Goal: Information Seeking & Learning: Check status

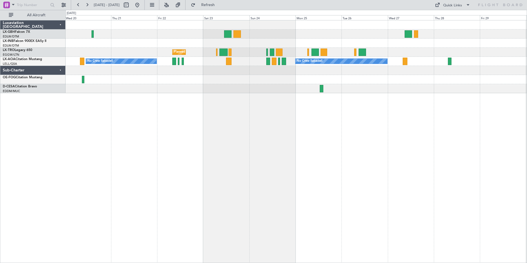
click at [211, 106] on div "Unplanned Maint [GEOGRAPHIC_DATA] ([GEOGRAPHIC_DATA]) Planned Maint Geneva ([GE…" at bounding box center [297, 141] width 462 height 243
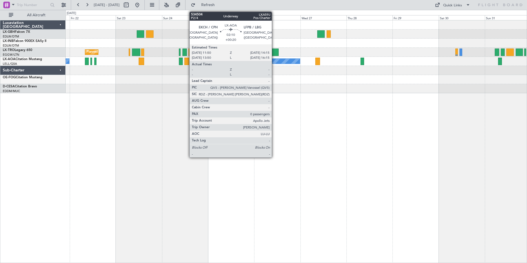
click at [262, 103] on div "Unplanned Maint [GEOGRAPHIC_DATA] ([GEOGRAPHIC_DATA]) Planned Maint Geneva ([GE…" at bounding box center [297, 141] width 462 height 243
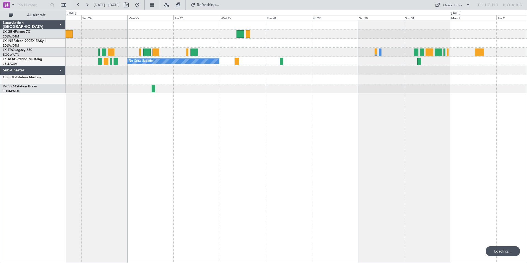
click at [368, 87] on div at bounding box center [297, 88] width 462 height 9
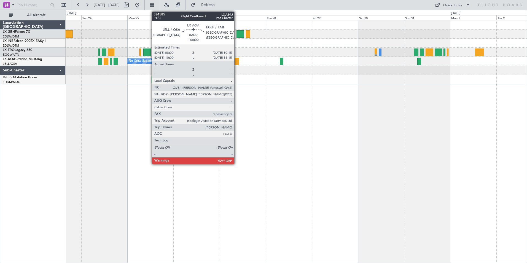
click at [237, 62] on div at bounding box center [237, 61] width 4 height 7
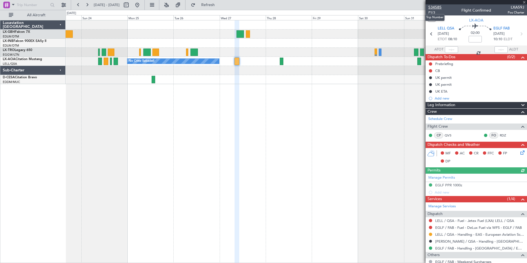
click at [439, 8] on span "534585" at bounding box center [435, 7] width 13 height 6
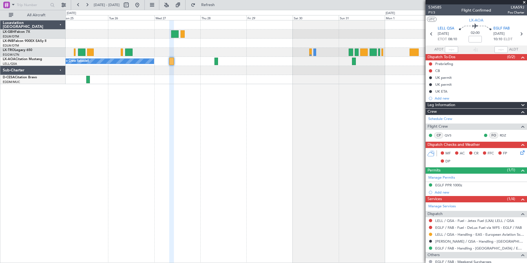
click at [262, 119] on div "Planned Maint [GEOGRAPHIC_DATA] ([GEOGRAPHIC_DATA]) No Crew Sabadell No Crew" at bounding box center [297, 141] width 462 height 243
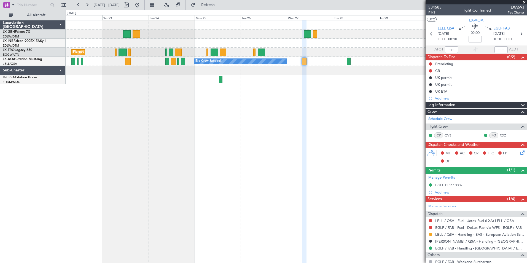
click at [363, 109] on div "Planned Maint [GEOGRAPHIC_DATA] ([GEOGRAPHIC_DATA]) No Crew Sabadell No Crew Sa…" at bounding box center [297, 141] width 462 height 243
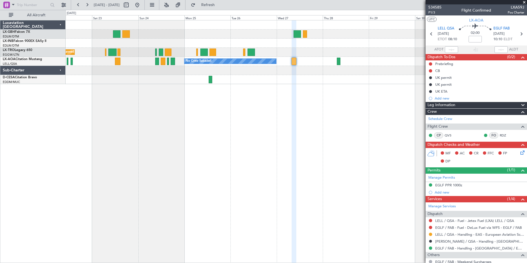
click at [155, 105] on div "Planned Maint [GEOGRAPHIC_DATA] ([GEOGRAPHIC_DATA]) No Crew Sabadell No Crew Sa…" at bounding box center [297, 141] width 462 height 243
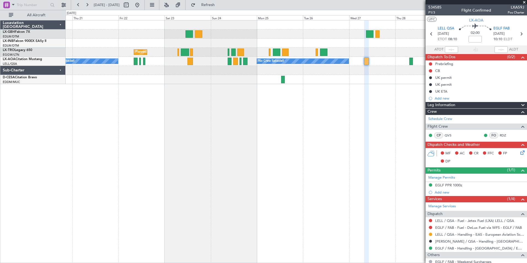
click at [437, 101] on fb-app "[DATE] - [DATE] Refresh Quick Links All Aircraft Unplanned Maint [GEOGRAPHIC_DA…" at bounding box center [263, 133] width 527 height 259
drag, startPoint x: 437, startPoint y: 101, endPoint x: 143, endPoint y: 98, distance: 294.4
click at [143, 98] on fb-app "[DATE] - [DATE] Refresh Quick Links All Aircraft Unplanned Maint [GEOGRAPHIC_DA…" at bounding box center [263, 133] width 527 height 259
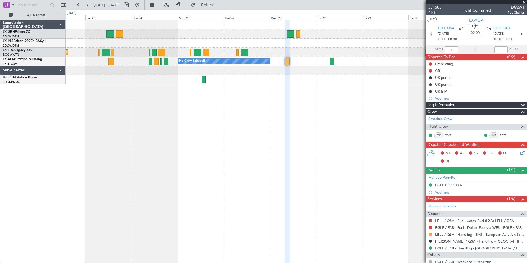
click at [177, 118] on div "Planned Maint [GEOGRAPHIC_DATA] ([GEOGRAPHIC_DATA]) No Crew Sabadell No Crew Sa…" at bounding box center [297, 141] width 462 height 243
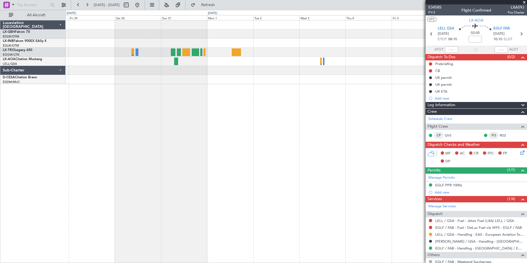
click at [172, 99] on div "No Crew No Crew Sabadell" at bounding box center [297, 141] width 462 height 243
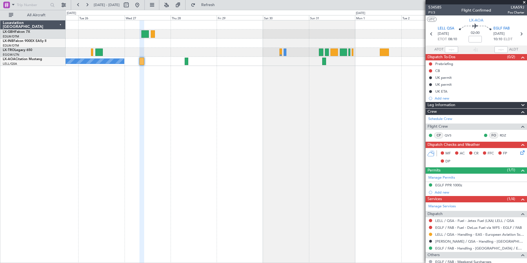
click at [421, 72] on div "No Crew Sabadell No Crew" at bounding box center [297, 141] width 462 height 243
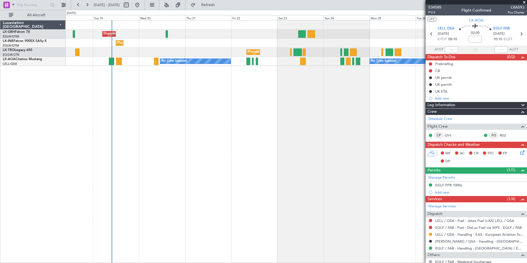
click at [436, 90] on fb-app "[DATE] - [DATE] Refresh Quick Links All Aircraft Unplanned Maint [GEOGRAPHIC_DA…" at bounding box center [263, 133] width 527 height 259
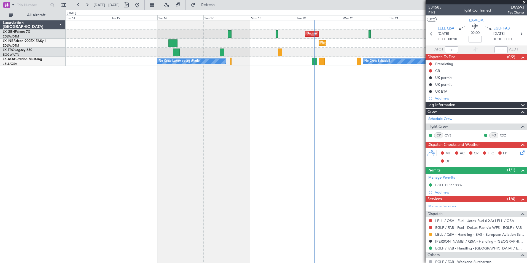
click at [413, 117] on div "Unplanned Maint [GEOGRAPHIC_DATA] ([GEOGRAPHIC_DATA]) Planned Maint Geneva ([GE…" at bounding box center [297, 141] width 462 height 243
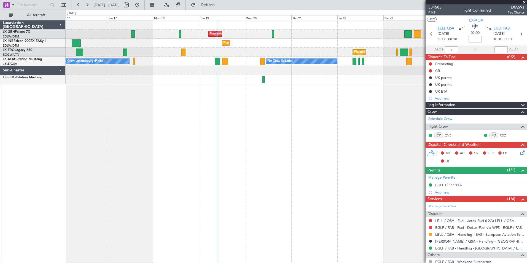
click at [173, 133] on div "Unplanned Maint [GEOGRAPHIC_DATA] ([GEOGRAPHIC_DATA]) Planned Maint Geneva ([GE…" at bounding box center [297, 141] width 462 height 243
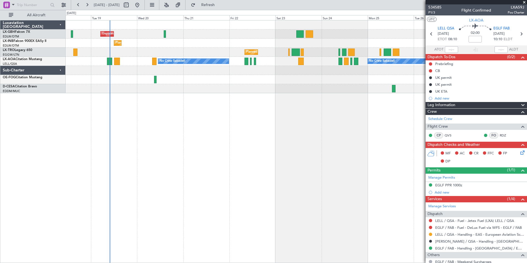
click at [237, 102] on div "Unplanned Maint [GEOGRAPHIC_DATA] ([GEOGRAPHIC_DATA]) Planned Maint Geneva ([GE…" at bounding box center [297, 141] width 462 height 243
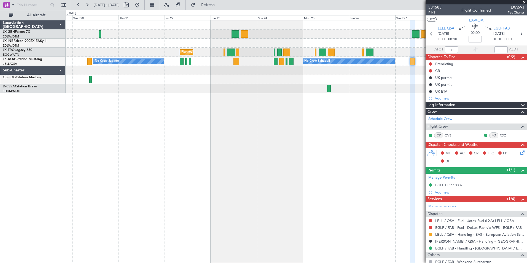
click at [275, 97] on div "Unplanned Maint [GEOGRAPHIC_DATA] ([GEOGRAPHIC_DATA]) Planned Maint Geneva ([GE…" at bounding box center [297, 141] width 462 height 243
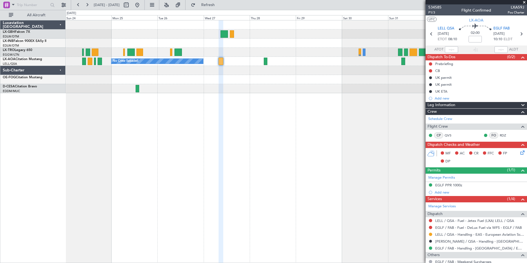
click at [187, 68] on div "Planned Maint [GEOGRAPHIC_DATA] ([GEOGRAPHIC_DATA]) No Crew Sabadell No Crew Sa…" at bounding box center [297, 56] width 462 height 73
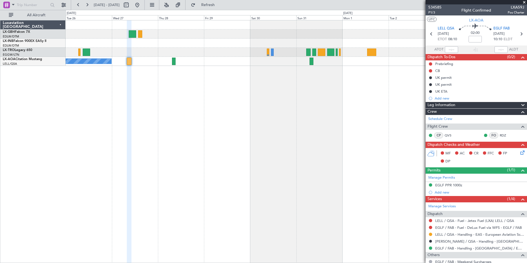
click at [181, 77] on div "No Crew Sabadell No Crew" at bounding box center [297, 141] width 462 height 243
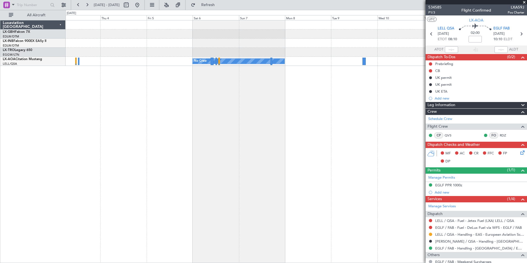
click at [131, 64] on div "No Crew No Crew Sabadell" at bounding box center [297, 141] width 462 height 243
click at [142, 7] on button at bounding box center [137, 5] width 9 height 9
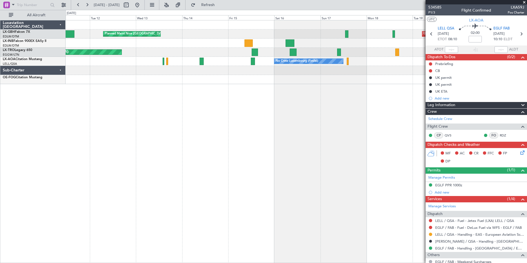
click at [372, 100] on div "Unplanned Maint [GEOGRAPHIC_DATA] ([GEOGRAPHIC_DATA]) [GEOGRAPHIC_DATA] ([GEOGR…" at bounding box center [297, 141] width 462 height 243
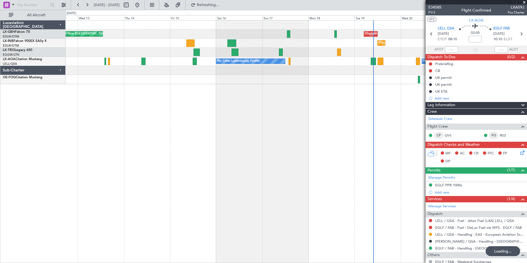
click at [262, 93] on div "Unplanned Maint [GEOGRAPHIC_DATA] ([GEOGRAPHIC_DATA]) [GEOGRAPHIC_DATA] ([GEOGR…" at bounding box center [297, 141] width 462 height 243
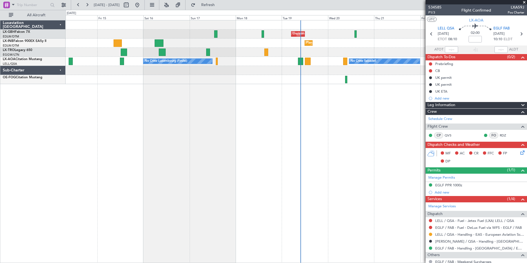
click at [268, 68] on div at bounding box center [297, 70] width 462 height 9
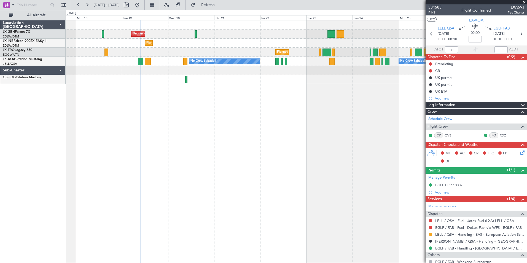
click at [229, 83] on div at bounding box center [297, 79] width 462 height 9
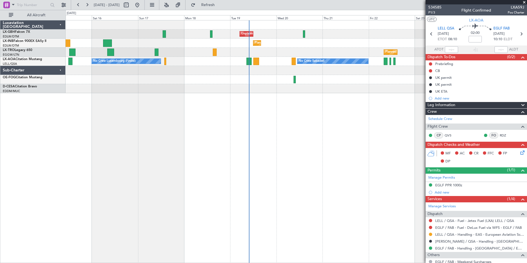
click at [317, 81] on div at bounding box center [297, 79] width 462 height 9
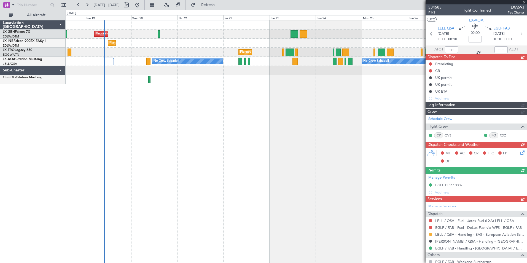
click at [166, 110] on div "Unplanned Maint [GEOGRAPHIC_DATA] ([GEOGRAPHIC_DATA]) Planned Maint Geneva ([GE…" at bounding box center [297, 141] width 462 height 243
